Goal: Browse casually: Explore the website without a specific task or goal

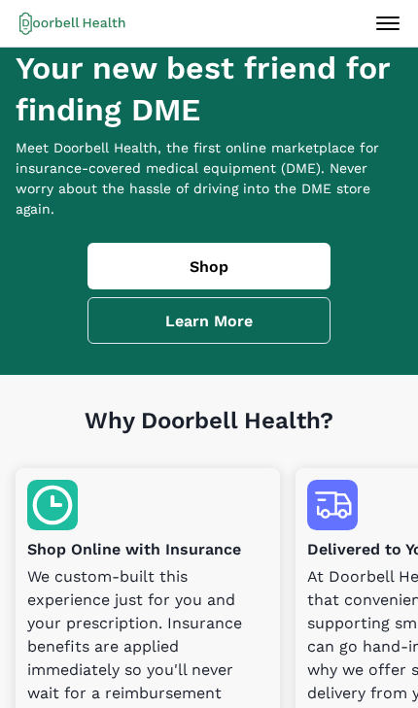
click at [268, 274] on link "Shop" at bounding box center [208, 266] width 243 height 47
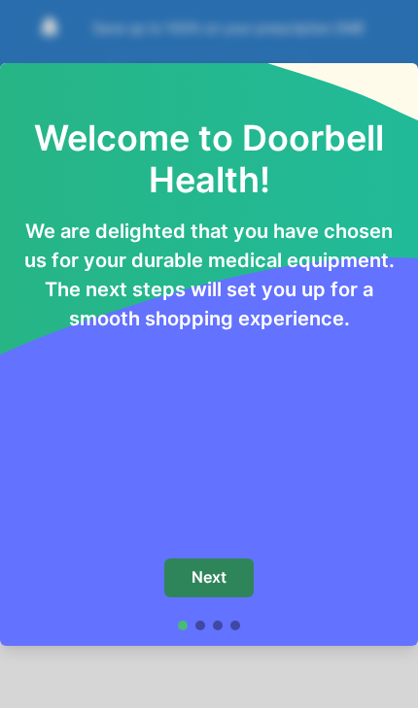
click at [242, 567] on button "Next" at bounding box center [208, 578] width 89 height 39
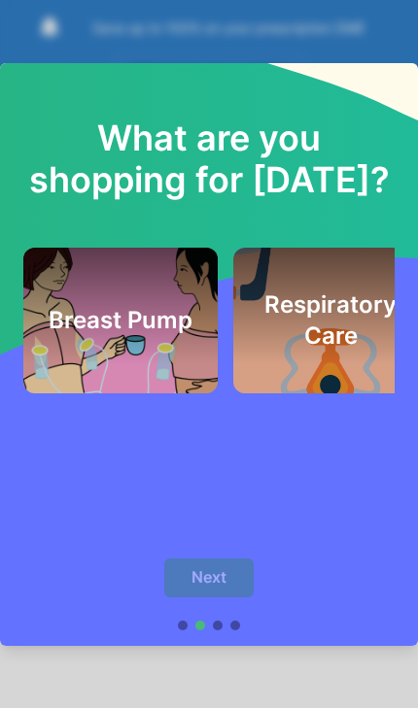
click at [207, 20] on div "What are you shopping for [DATE]? Breast Pump Respiratory Care Next" at bounding box center [209, 354] width 418 height 708
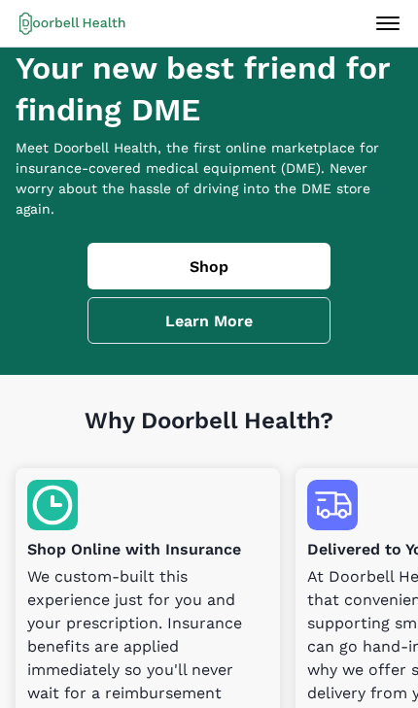
click at [397, 25] on icon at bounding box center [387, 23] width 31 height 31
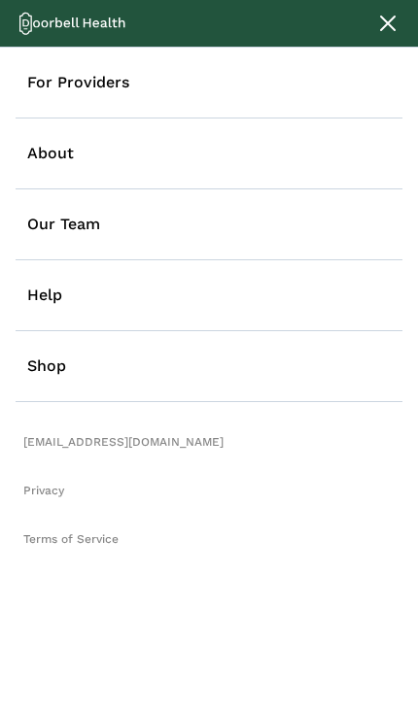
click at [100, 365] on link "Shop" at bounding box center [209, 366] width 387 height 71
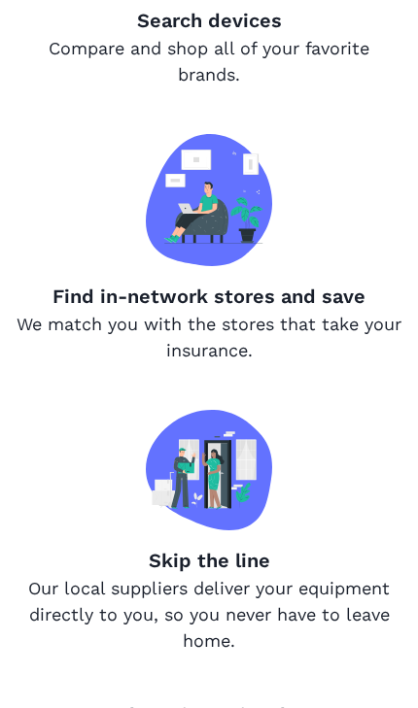
scroll to position [1062, 0]
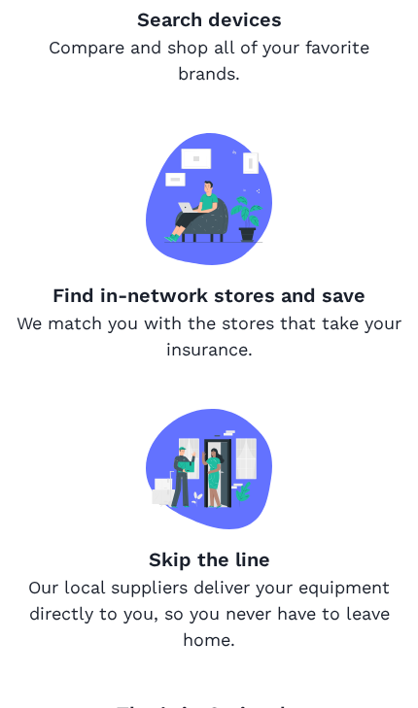
click at [273, 310] on p "Find in-network stores and save" at bounding box center [209, 295] width 387 height 29
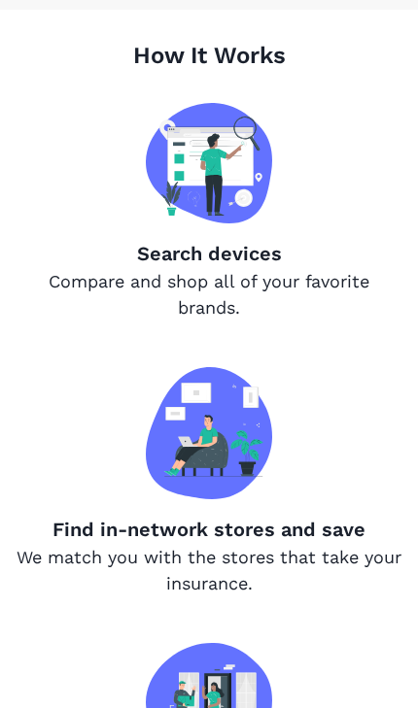
scroll to position [829, 0]
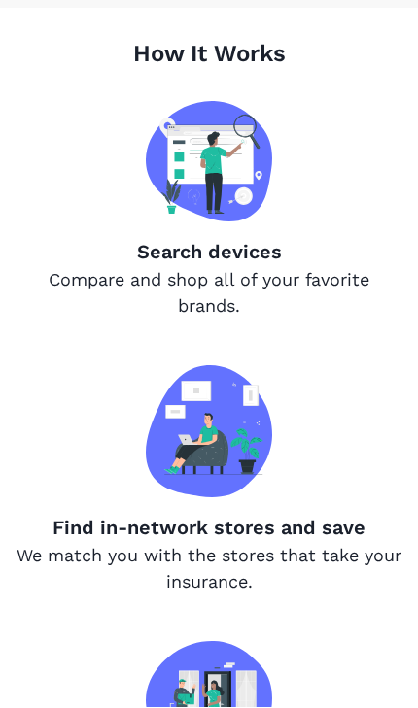
click at [256, 264] on p "Search devices" at bounding box center [209, 252] width 387 height 29
click at [212, 188] on img at bounding box center [209, 162] width 126 height 120
click at [229, 185] on img at bounding box center [209, 162] width 126 height 120
click at [226, 314] on p "Compare and shop all of your favorite brands." at bounding box center [209, 293] width 387 height 52
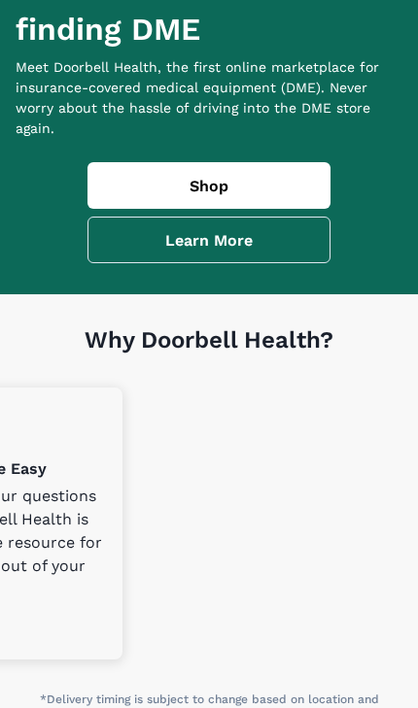
scroll to position [0, 0]
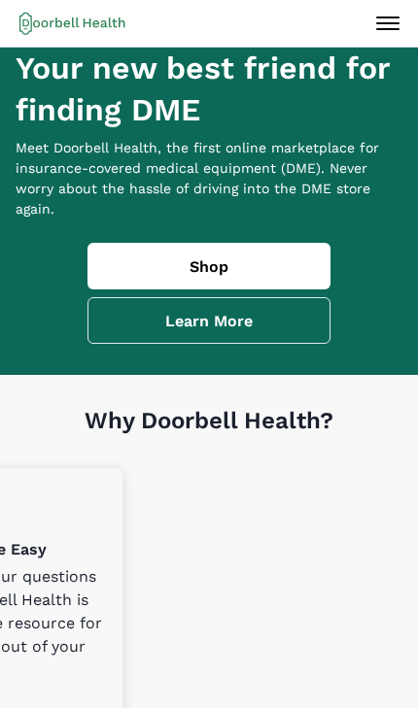
click at [282, 344] on link "Learn More" at bounding box center [208, 320] width 243 height 47
click at [402, 41] on button "Open menu" at bounding box center [387, 23] width 47 height 47
